Goal: Check status: Check status

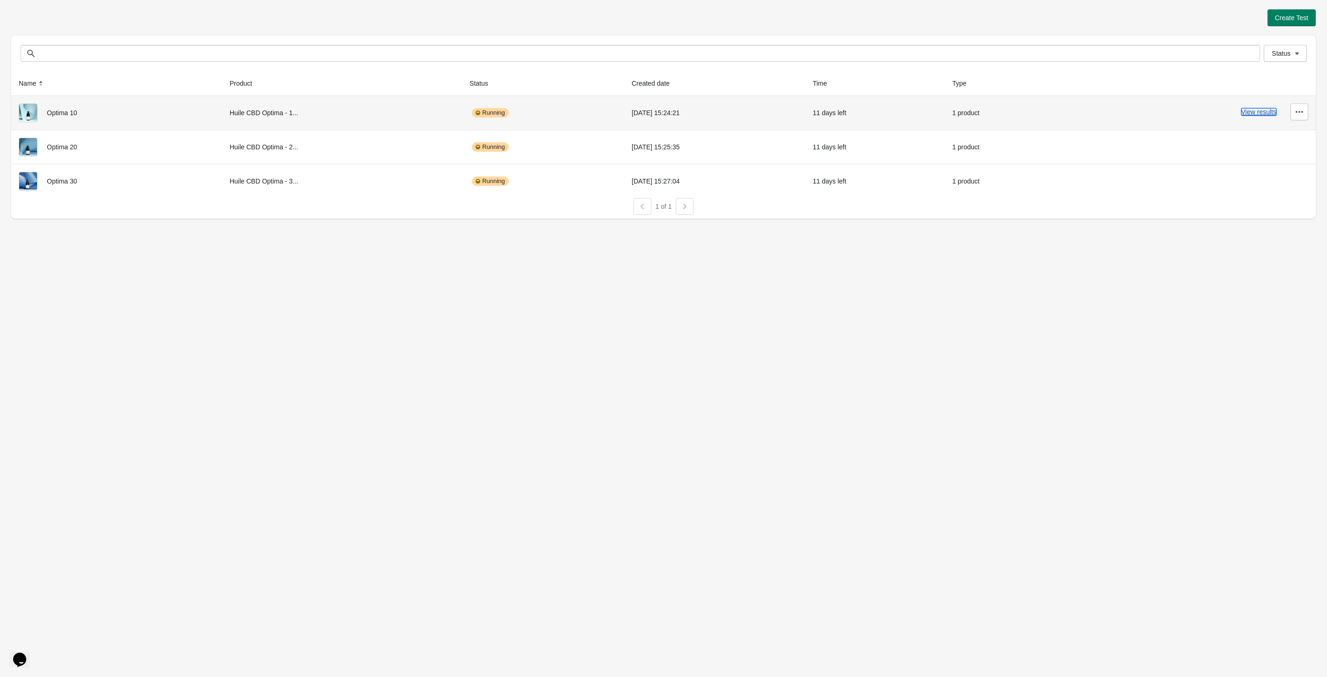
click at [1262, 116] on button "View results" at bounding box center [1258, 111] width 35 height 7
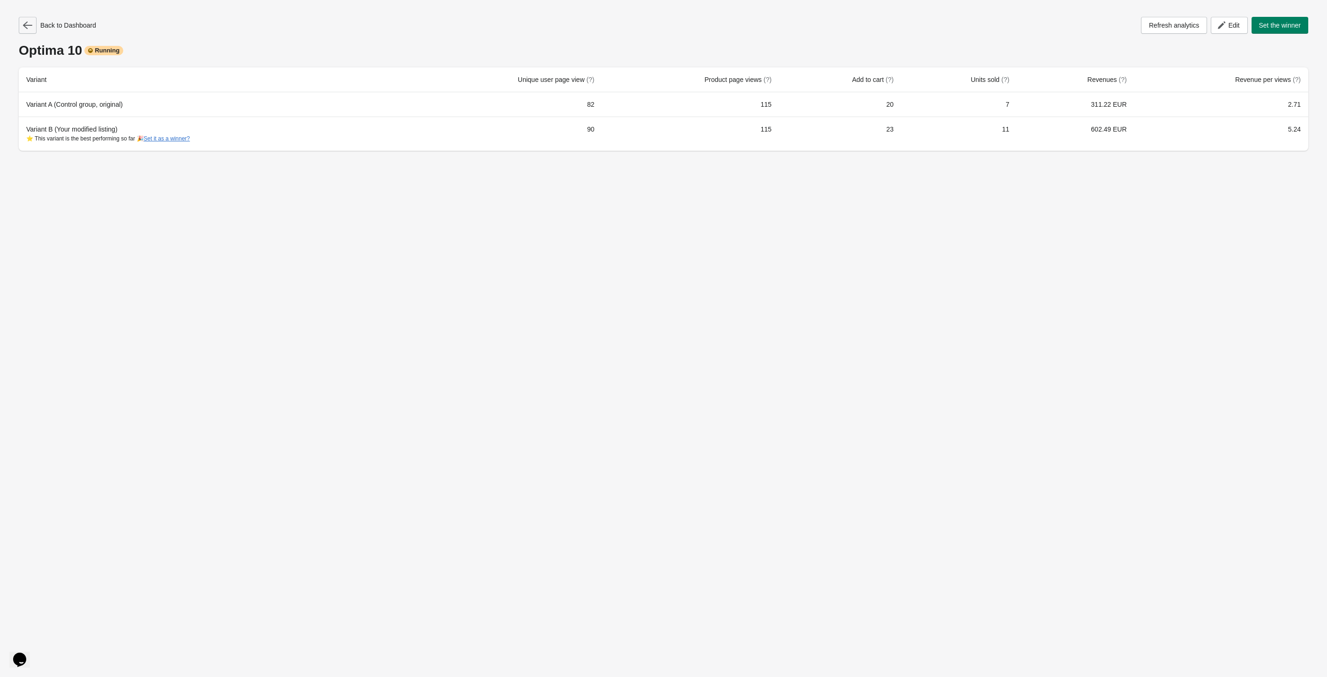
click at [20, 24] on button "button" at bounding box center [28, 25] width 18 height 17
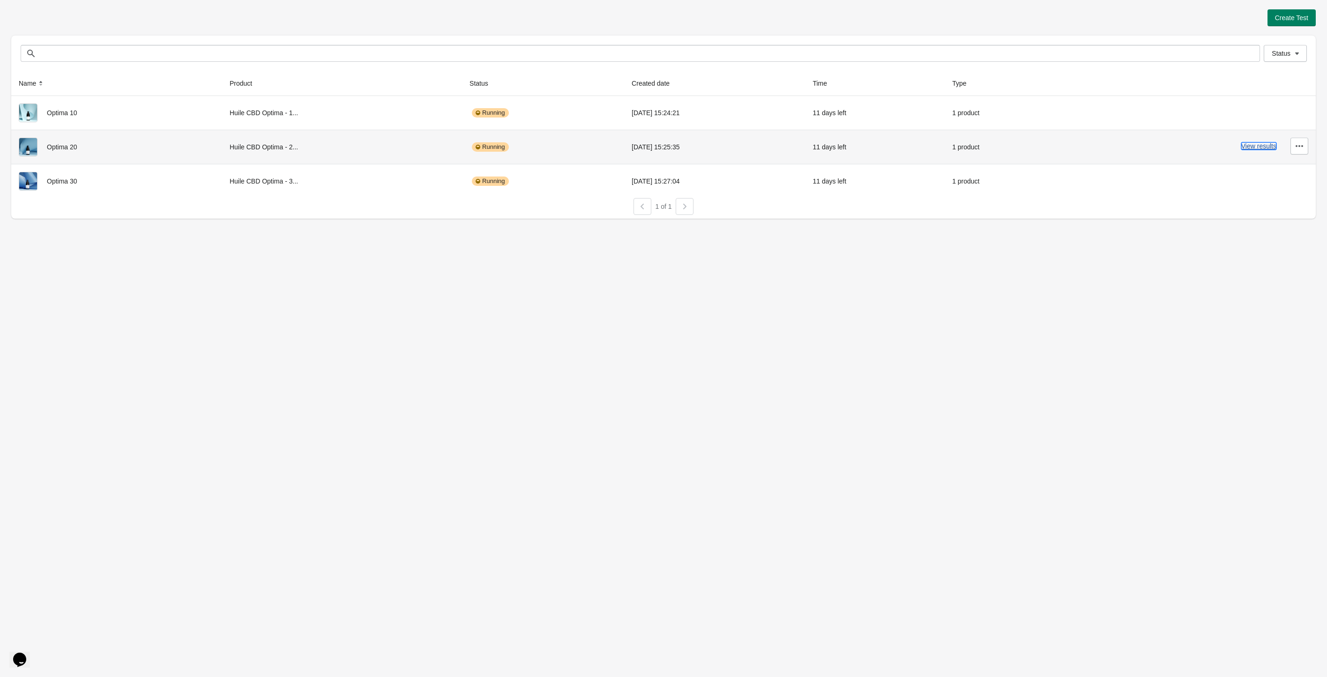
click at [1252, 143] on button "View results" at bounding box center [1258, 145] width 35 height 7
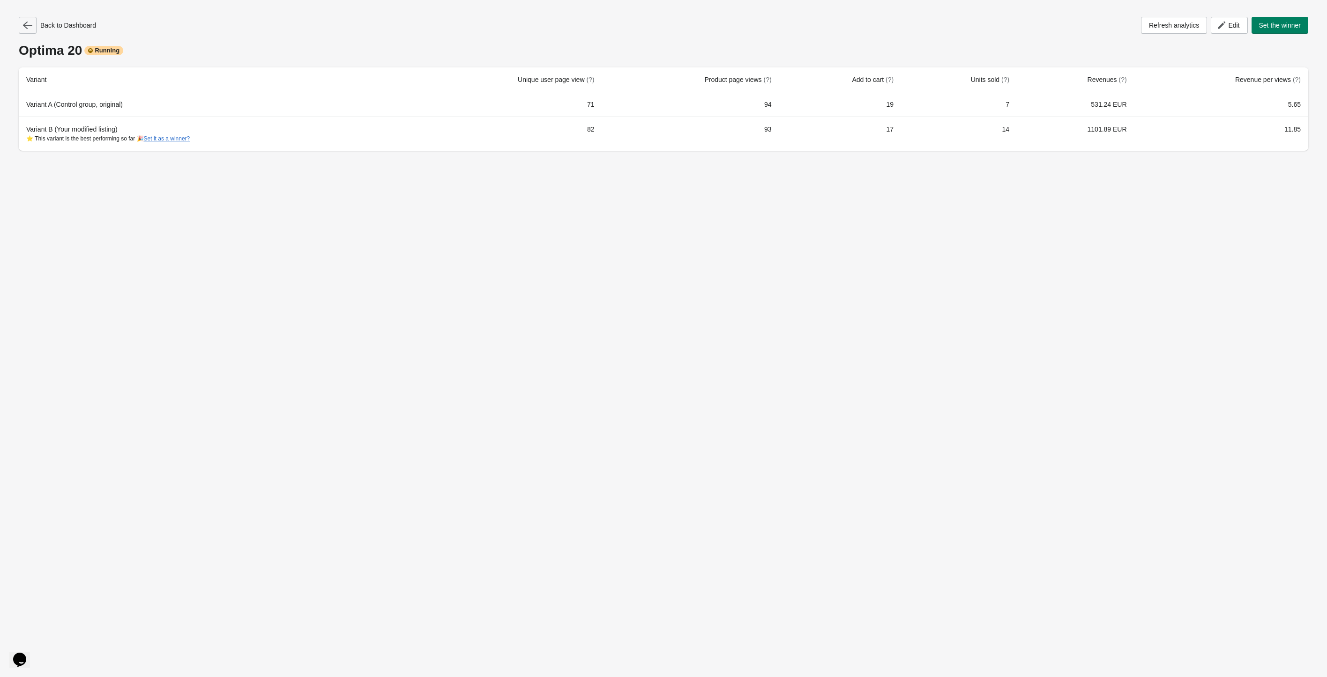
click at [32, 29] on button "button" at bounding box center [28, 25] width 18 height 17
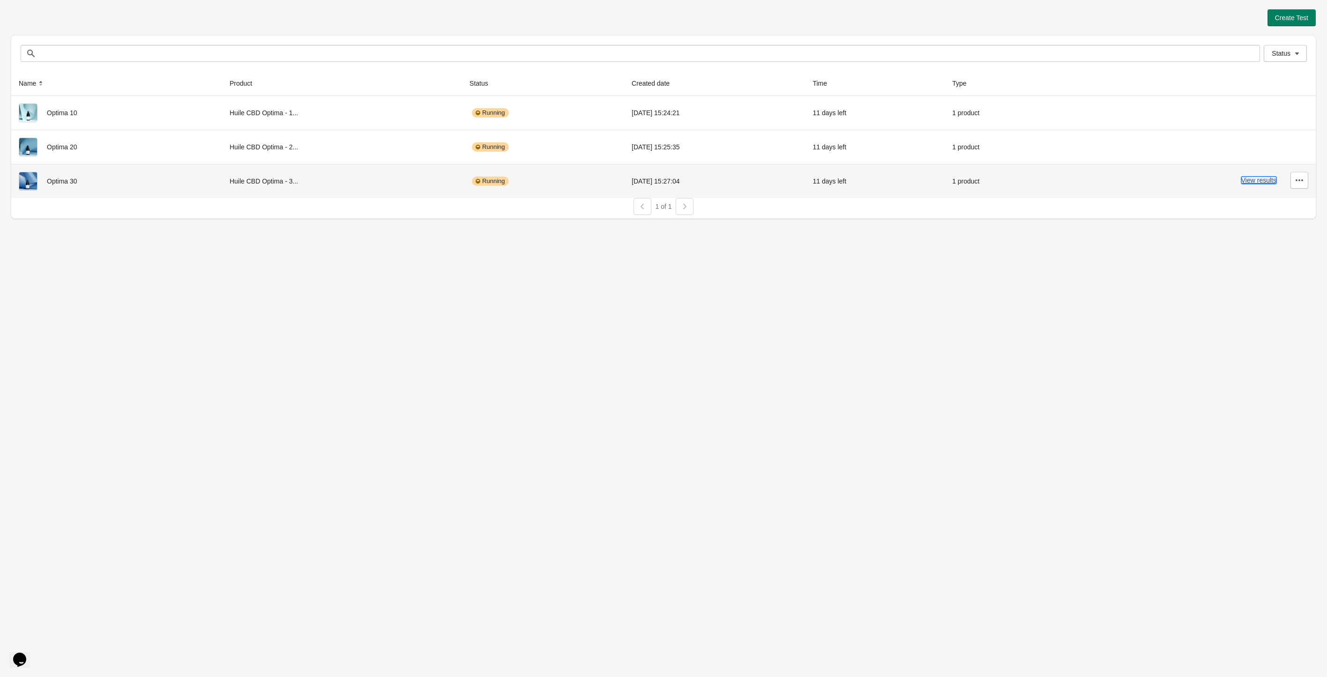
click at [1251, 180] on button "View results" at bounding box center [1258, 180] width 35 height 7
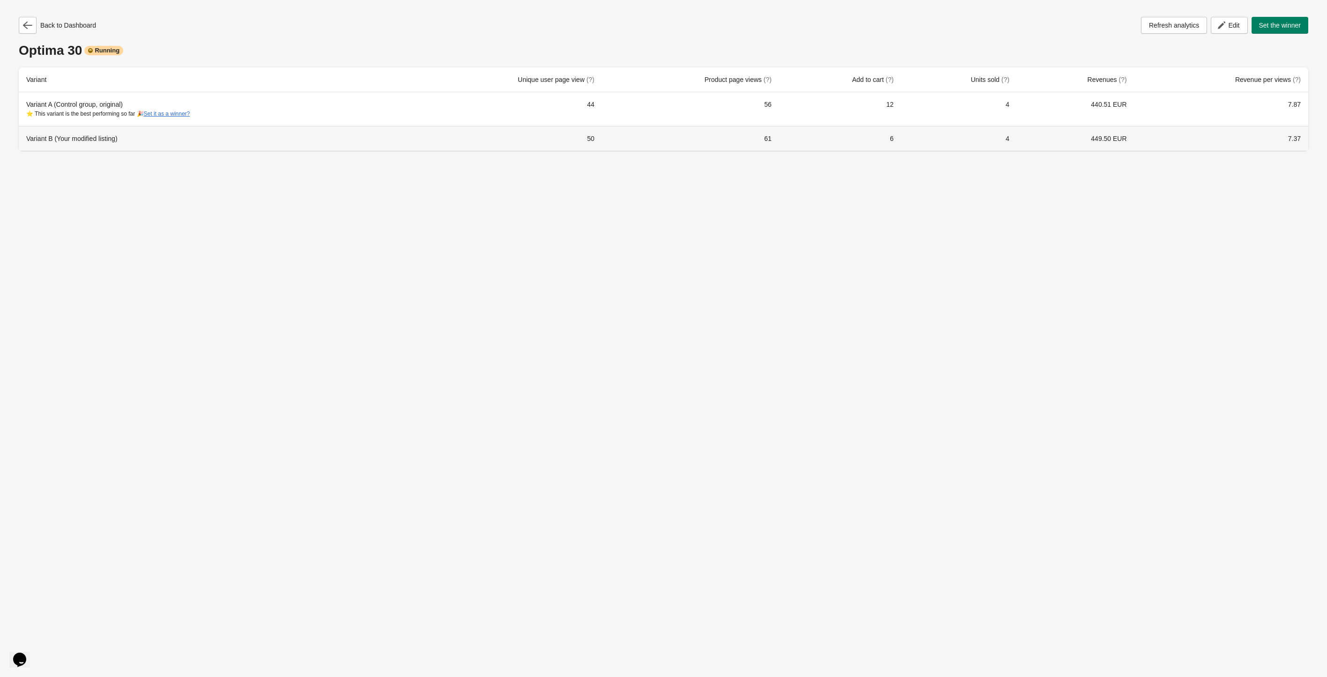
click at [91, 138] on div "Variant B (Your modified listing)" at bounding box center [211, 138] width 371 height 9
